Goal: Task Accomplishment & Management: Manage account settings

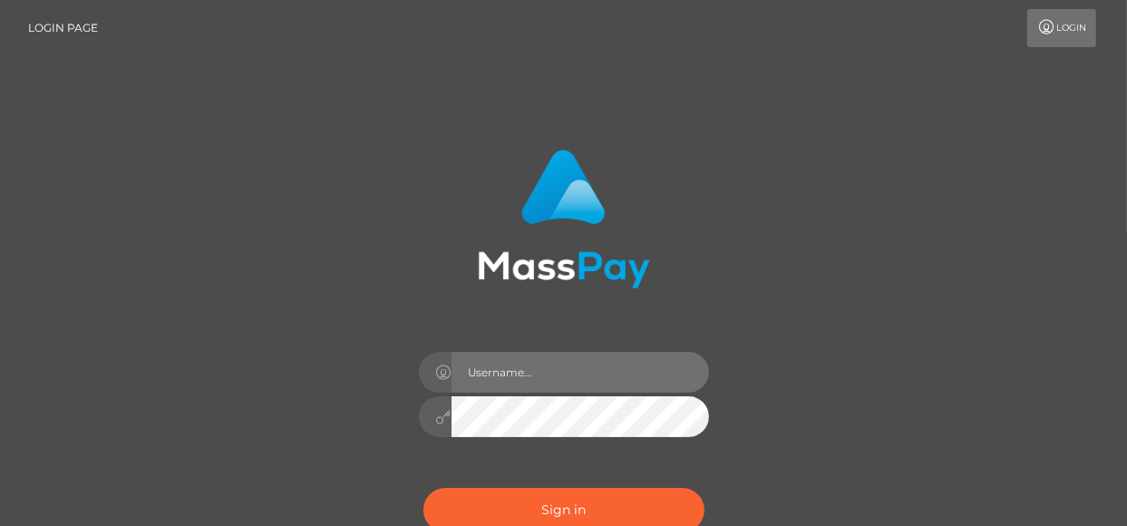
click at [574, 369] on input "text" at bounding box center [581, 372] width 258 height 41
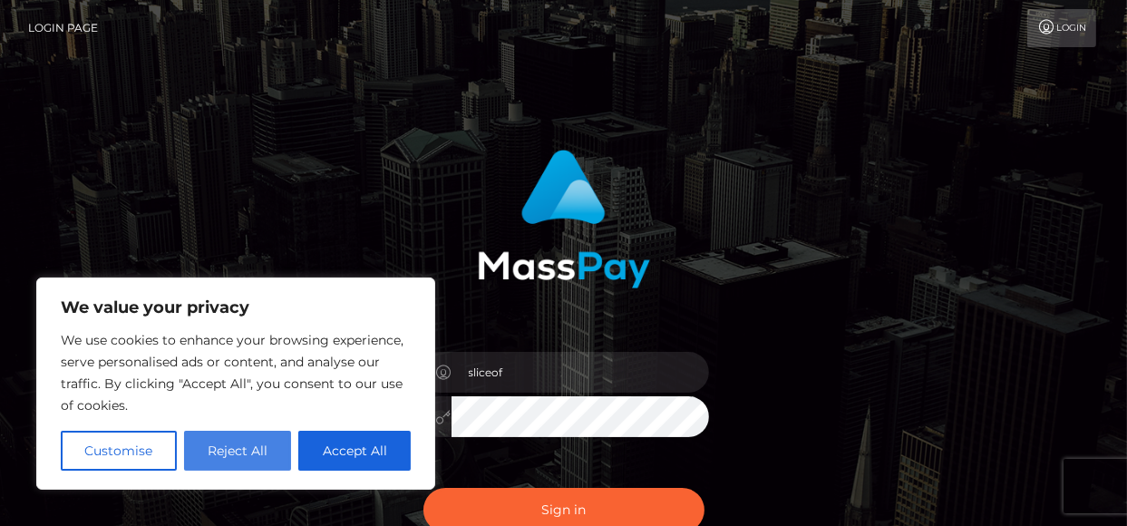
click at [243, 440] on body "We value your privacy We use cookies to enhance your browsing experience, serve…" at bounding box center [563, 367] width 1127 height 734
click at [243, 440] on button "Reject All" at bounding box center [238, 451] width 108 height 40
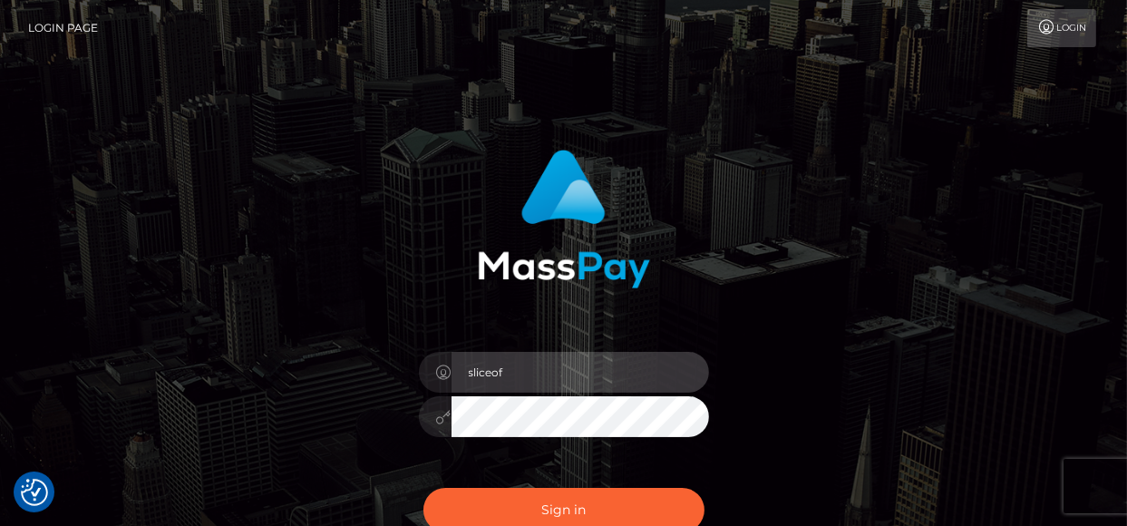
click at [521, 385] on input "sliceof" at bounding box center [581, 372] width 258 height 41
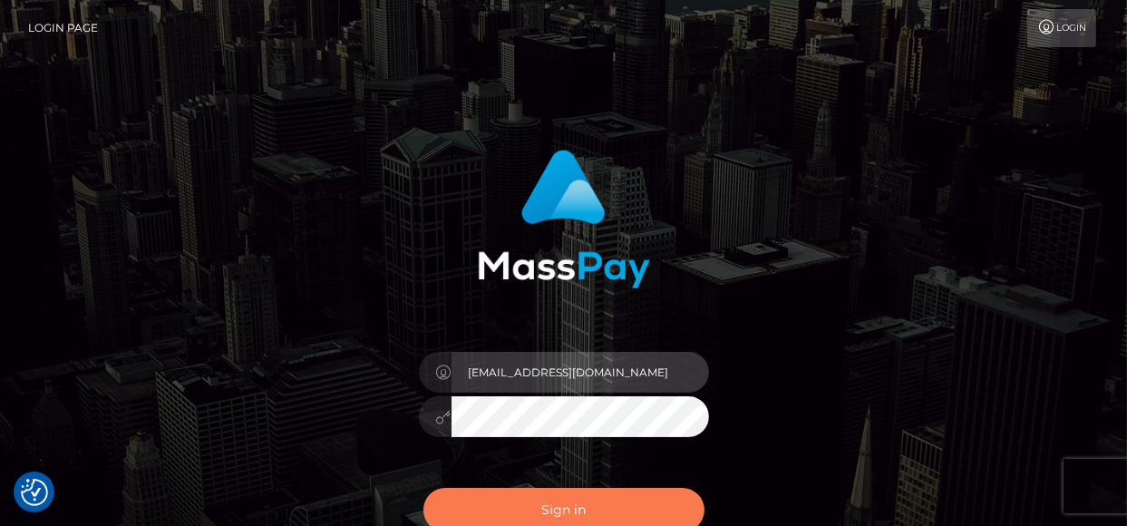
type input "[EMAIL_ADDRESS][DOMAIN_NAME]"
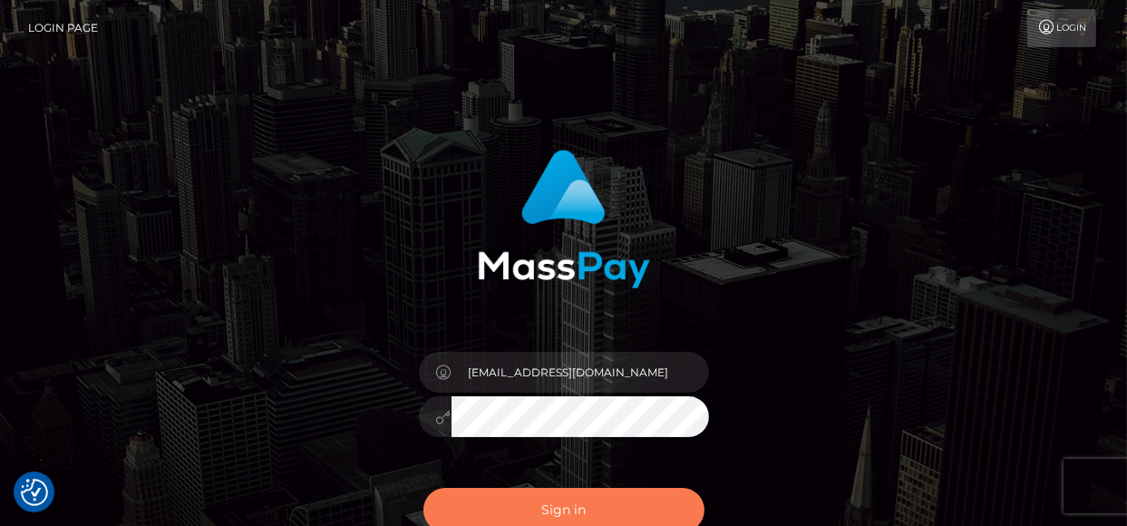
click at [544, 514] on button "Sign in" at bounding box center [564, 510] width 281 height 44
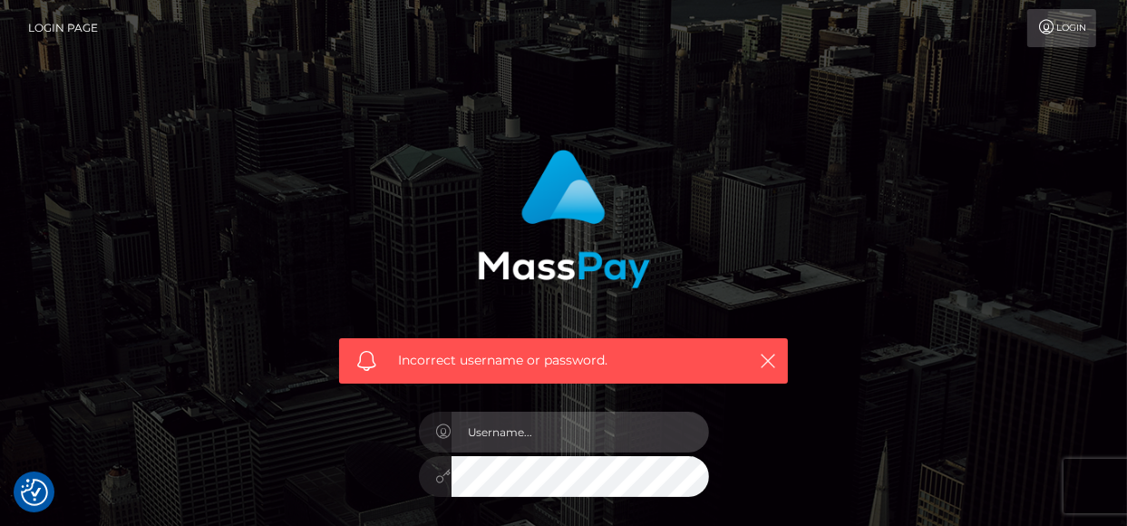
click at [538, 441] on input "text" at bounding box center [581, 432] width 258 height 41
type input "[EMAIL_ADDRESS][DOMAIN_NAME]"
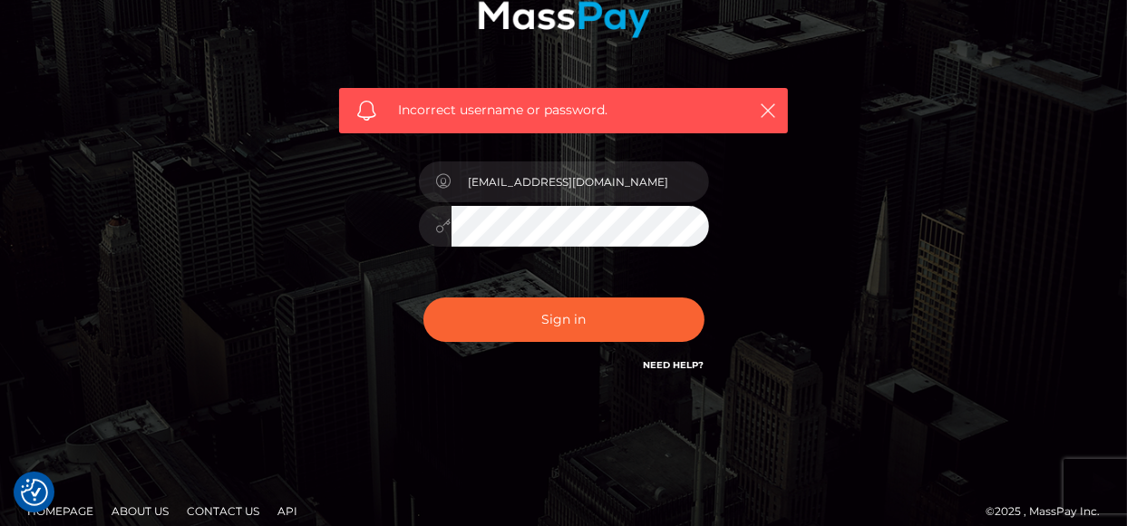
scroll to position [267, 0]
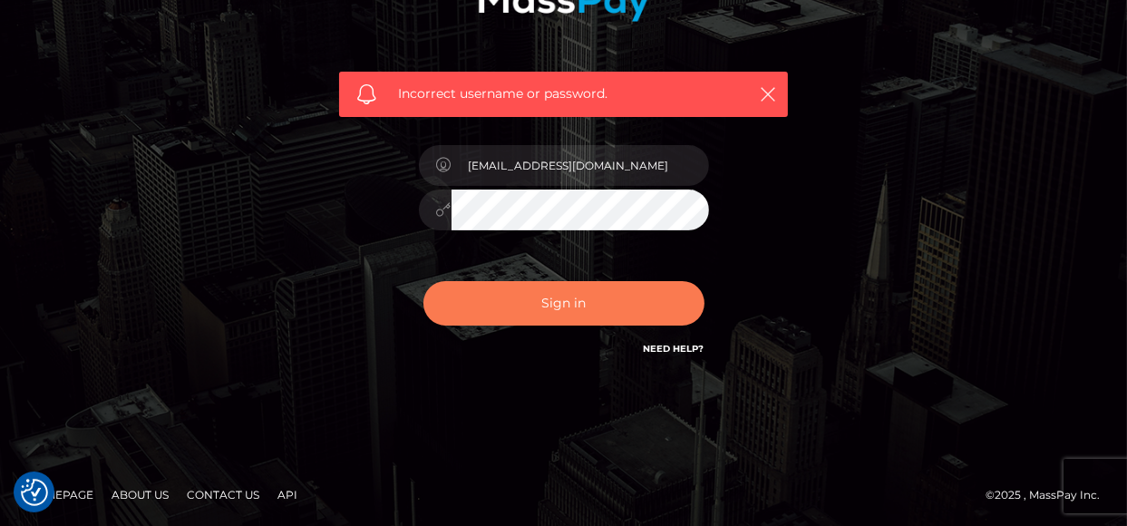
click at [581, 302] on button "Sign in" at bounding box center [564, 303] width 281 height 44
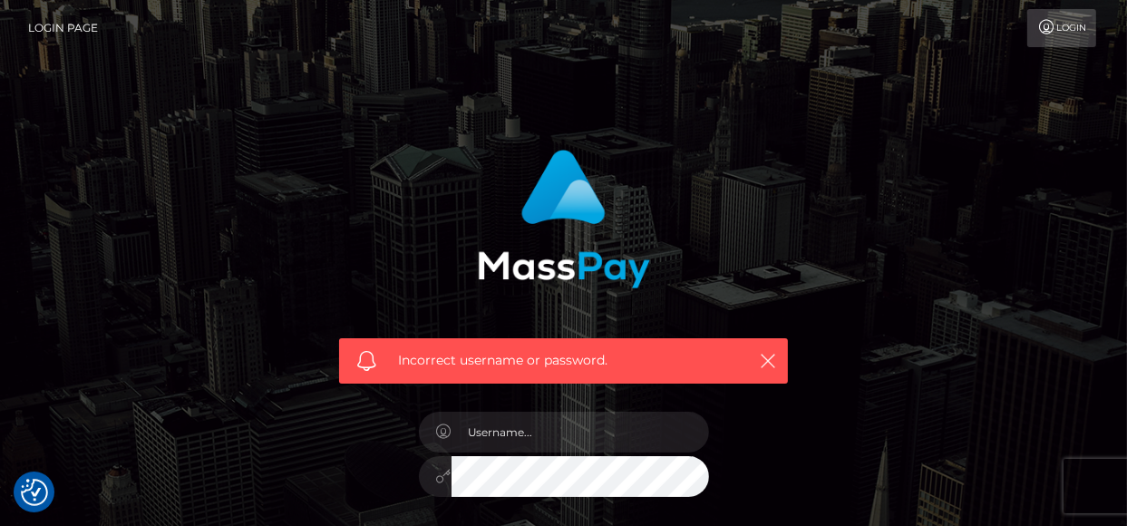
click at [1067, 9] on link "Login" at bounding box center [1062, 28] width 69 height 38
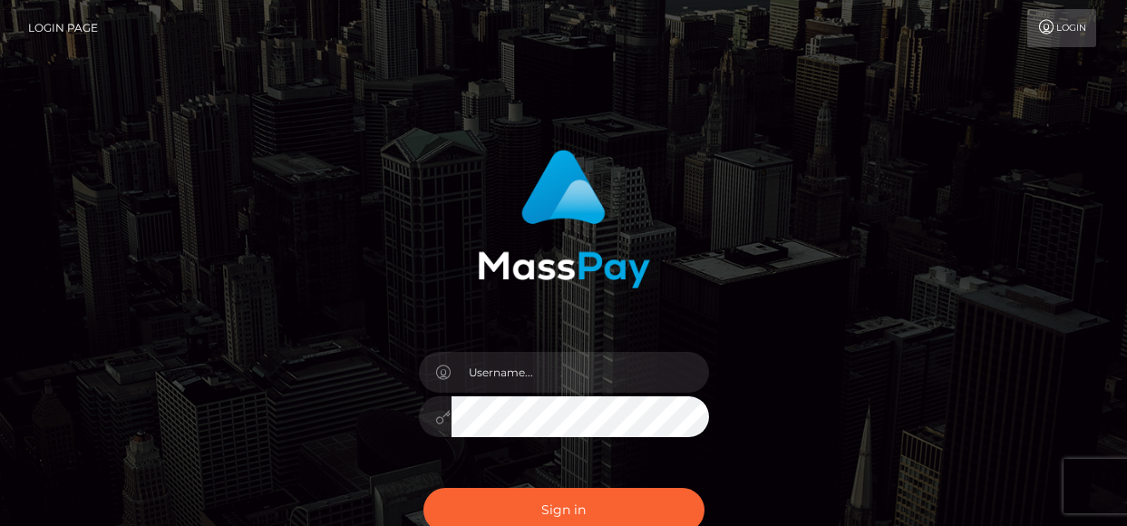
scroll to position [207, 0]
